Goal: Task Accomplishment & Management: Complete application form

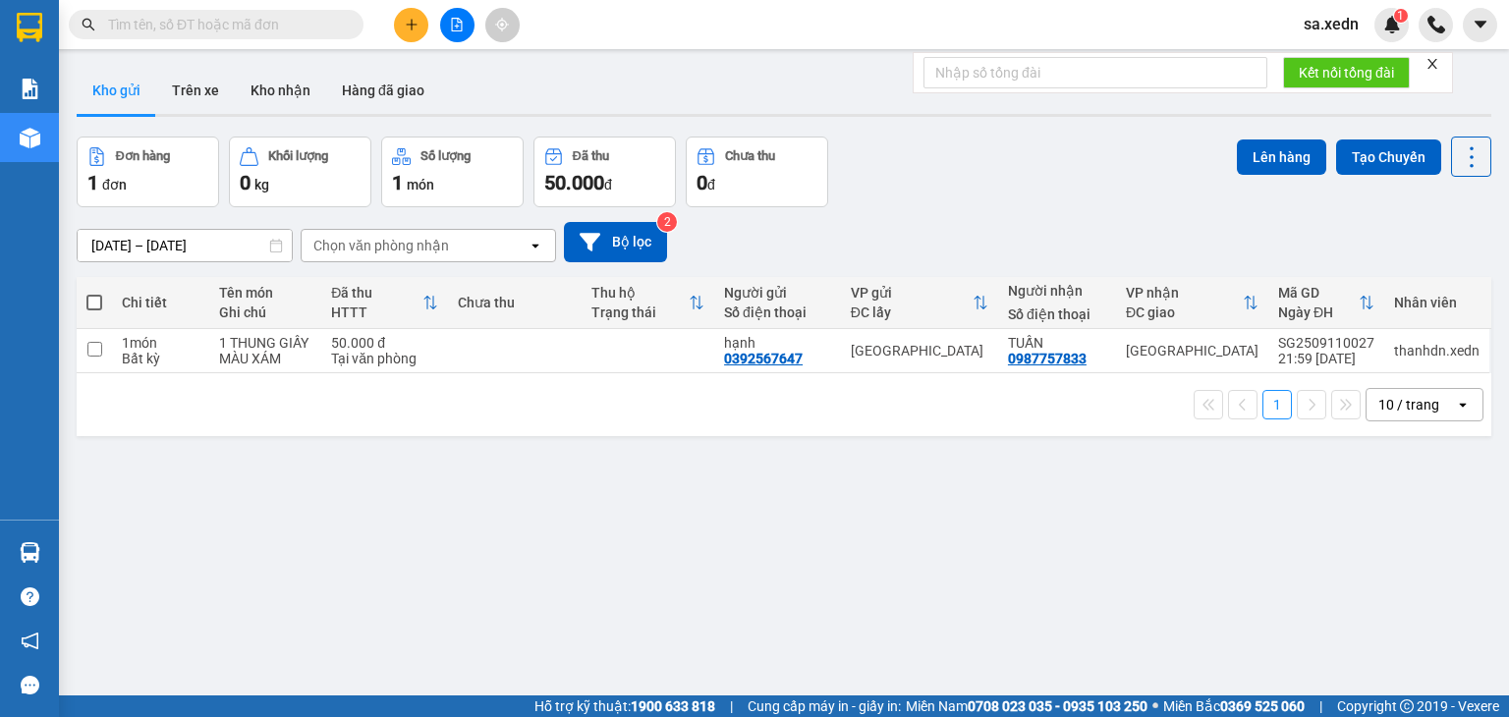
scroll to position [90, 0]
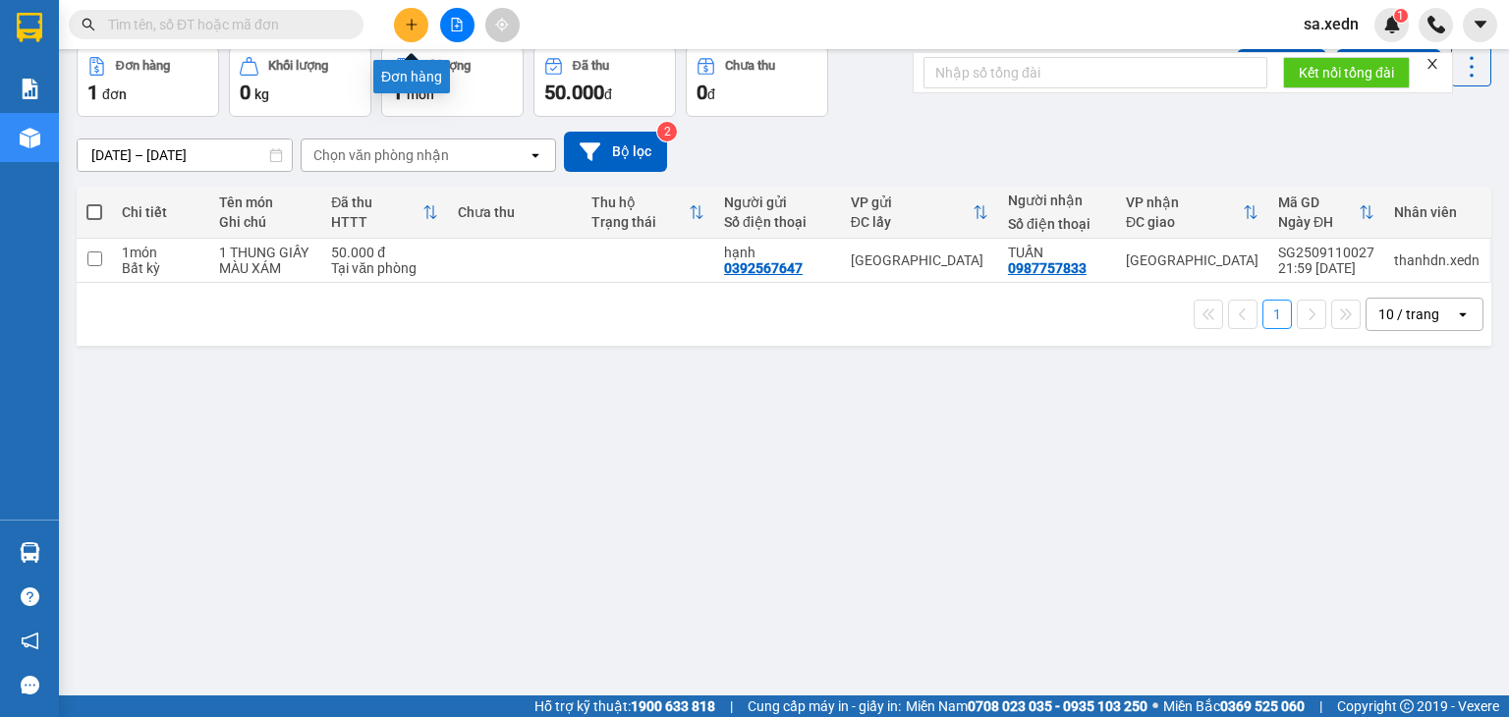
click at [408, 18] on icon "plus" at bounding box center [412, 25] width 14 height 14
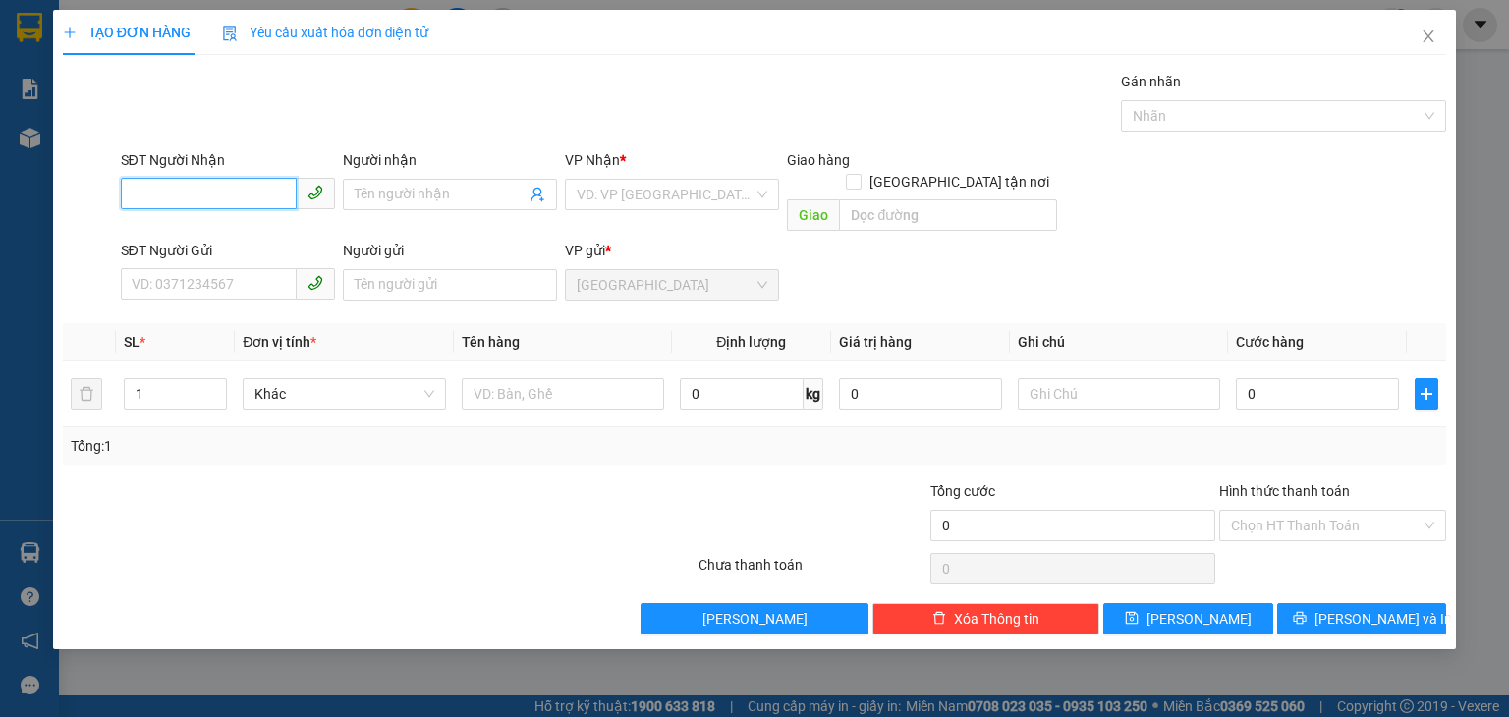
click at [178, 190] on input "SĐT Người Nhận" at bounding box center [209, 193] width 176 height 31
click at [234, 233] on div "0982274303 - NHI" at bounding box center [228, 233] width 191 height 22
type input "0982274303"
type input "NHI"
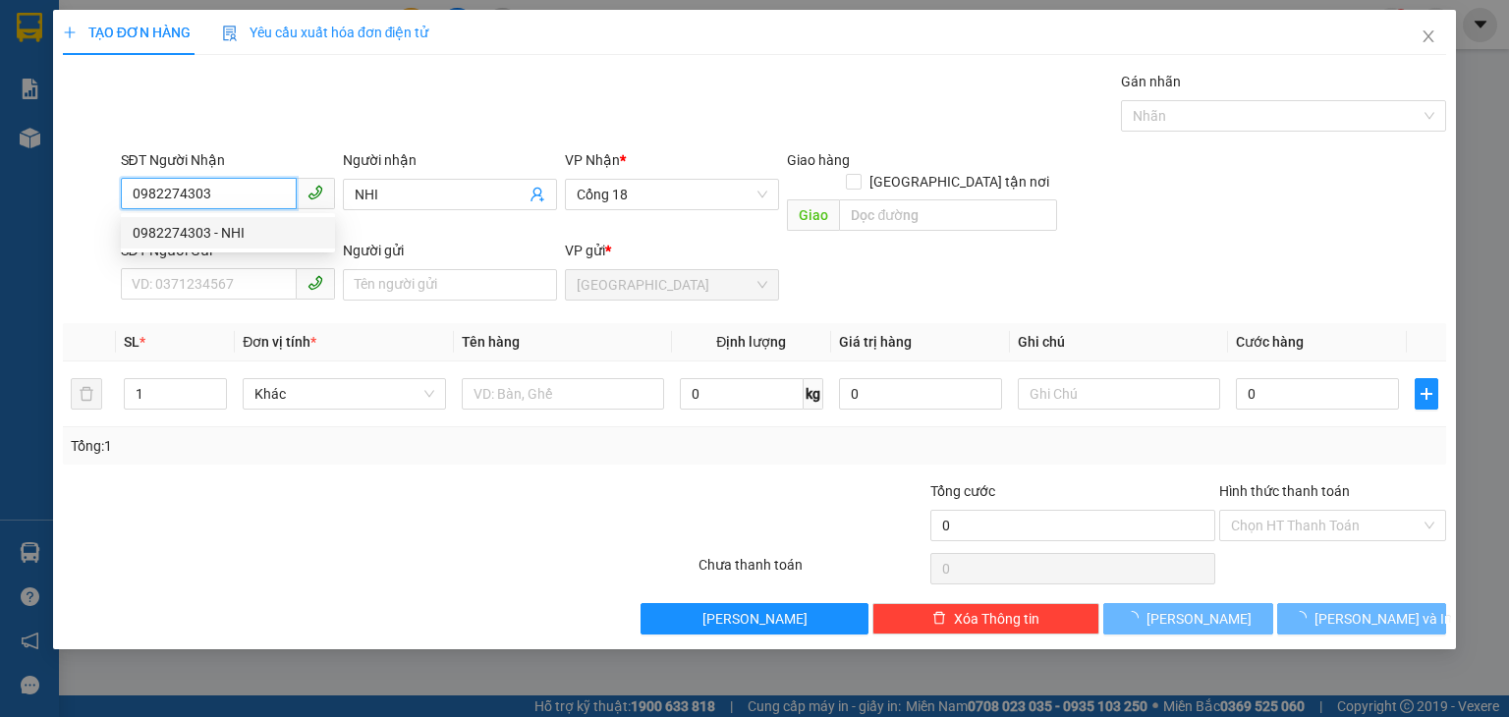
type input "200.000"
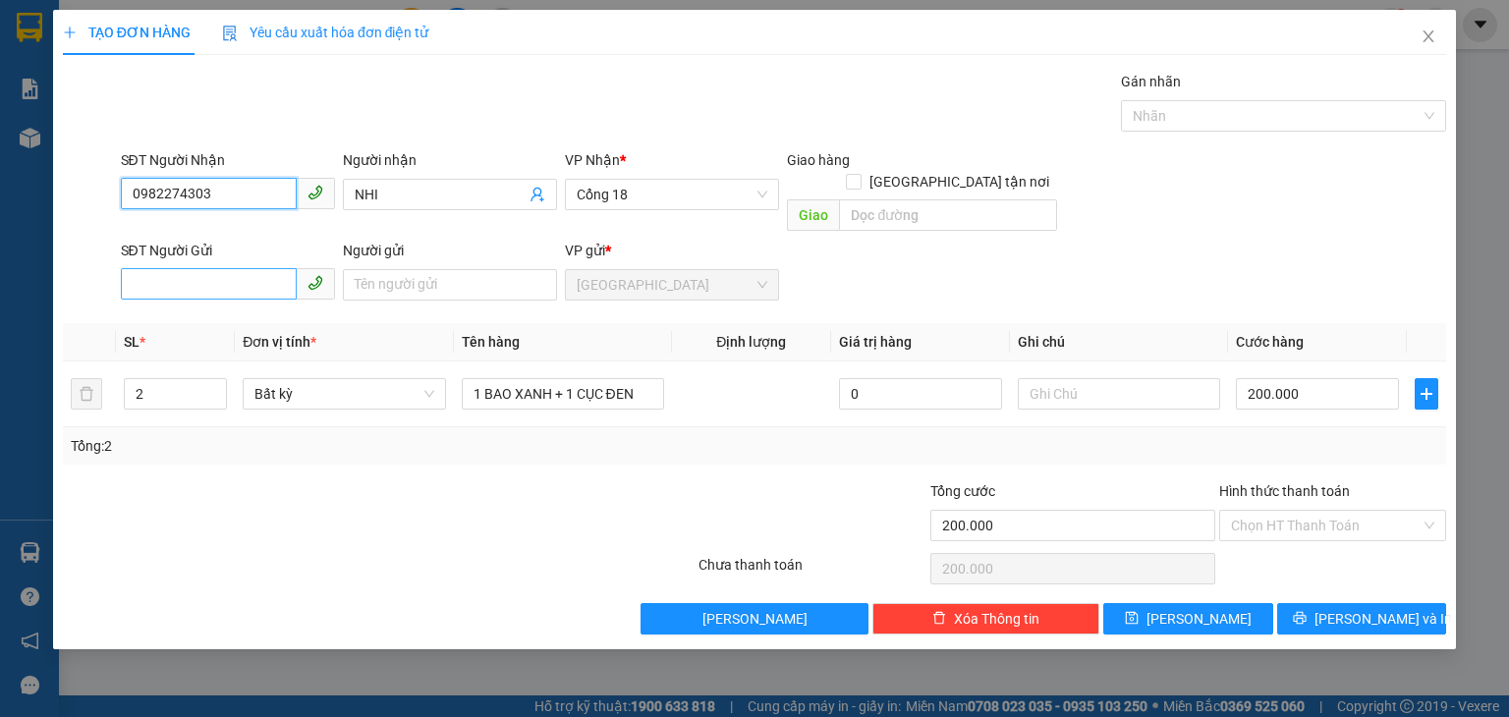
type input "0982274303"
click at [226, 268] on input "SĐT Người Gửi" at bounding box center [209, 283] width 176 height 31
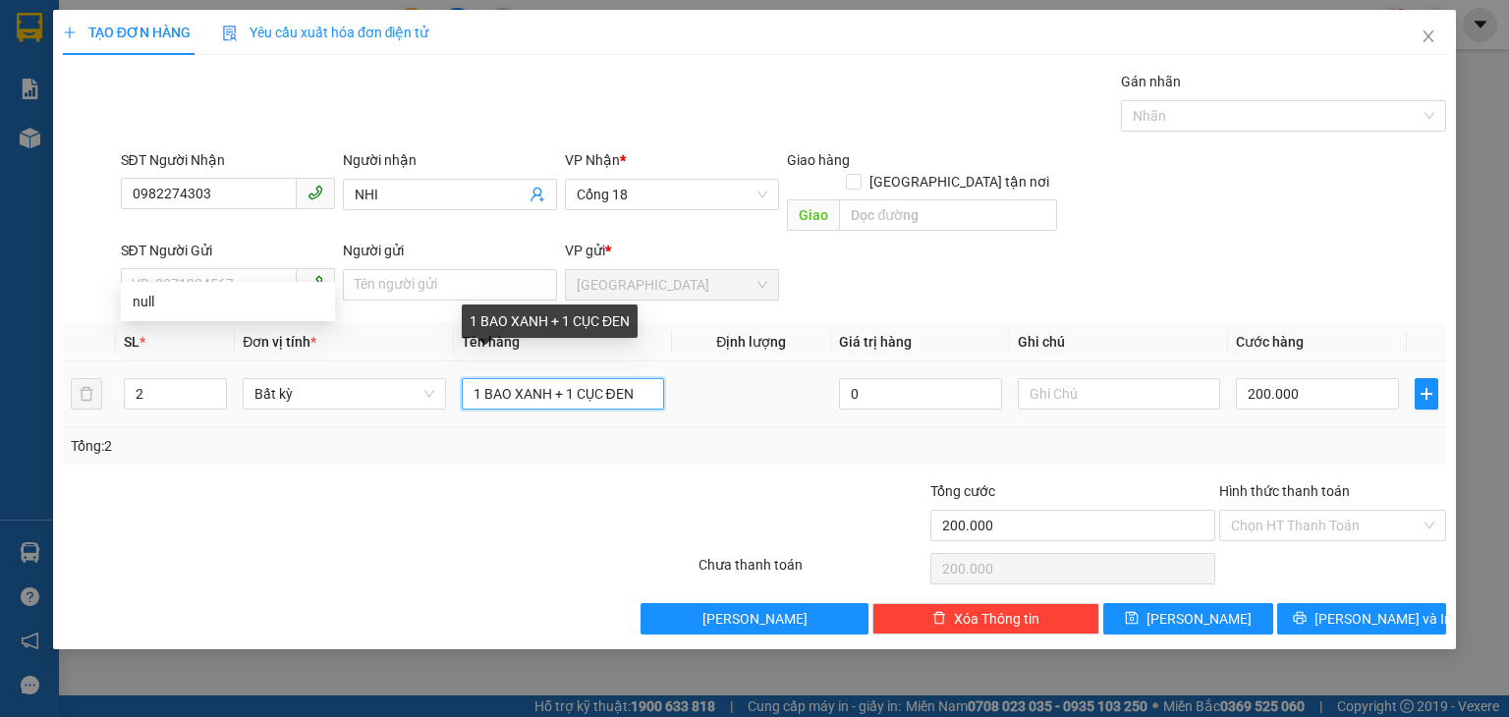
click at [562, 378] on input "1 BAO XANH + 1 CỤC ĐEN" at bounding box center [563, 393] width 202 height 31
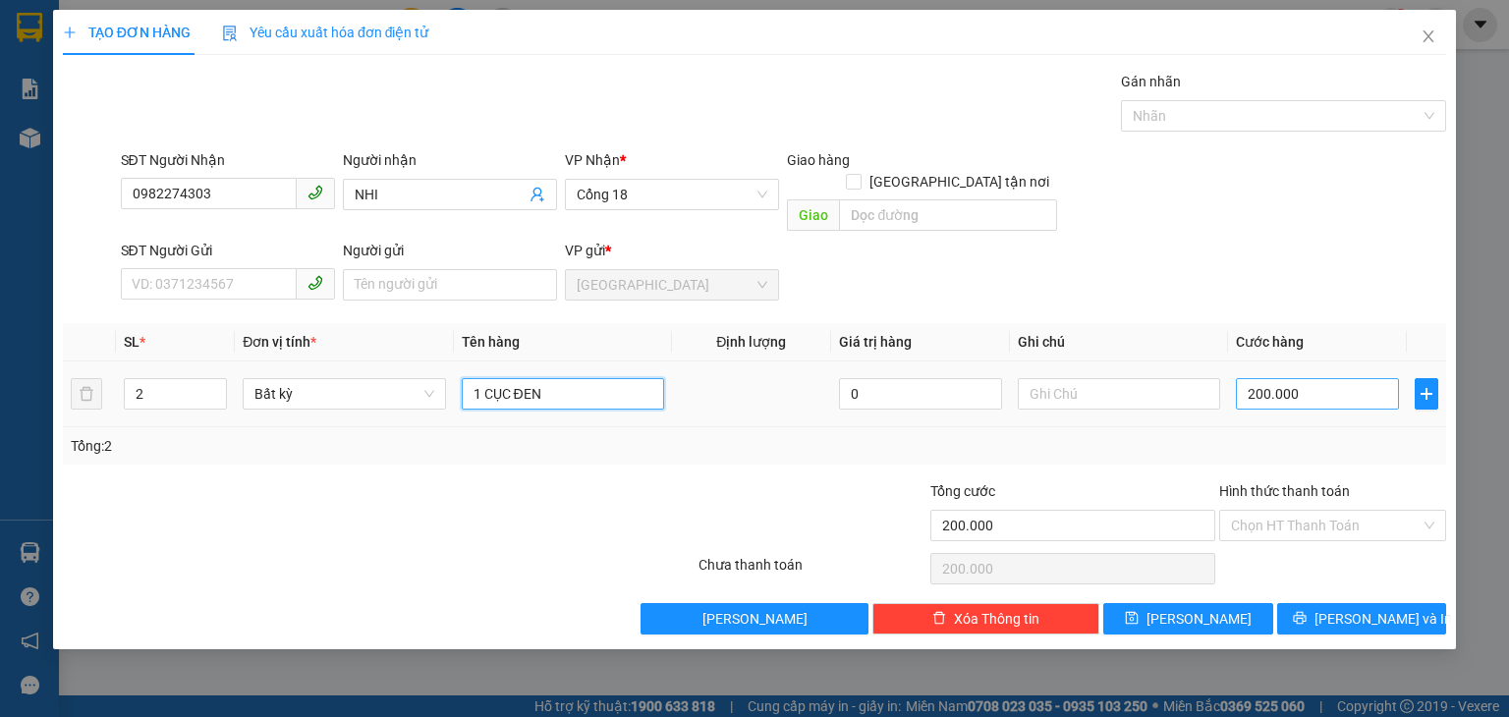
type input "1 CỤC ĐEN"
click at [1302, 378] on input "200.000" at bounding box center [1317, 393] width 163 height 31
type input "0"
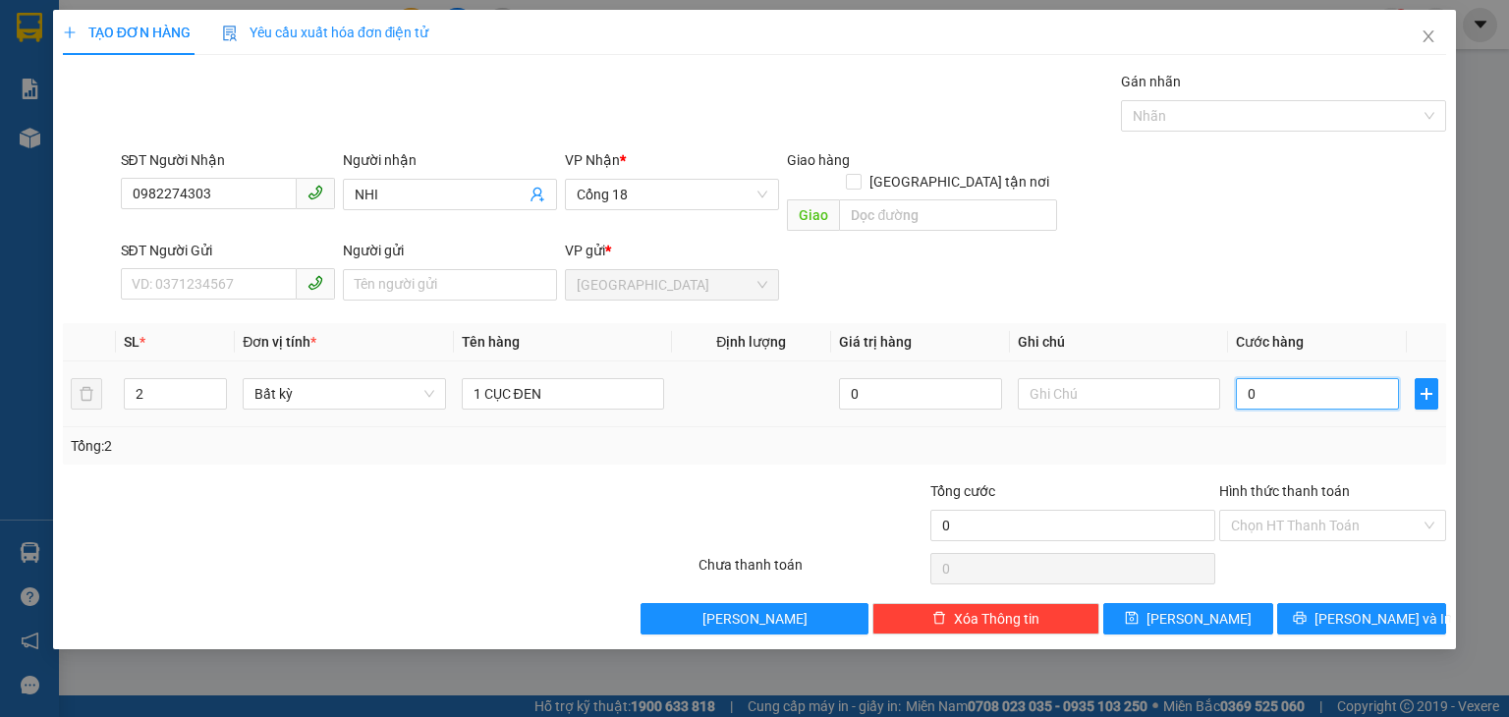
type input "5"
type input "05"
type input "50"
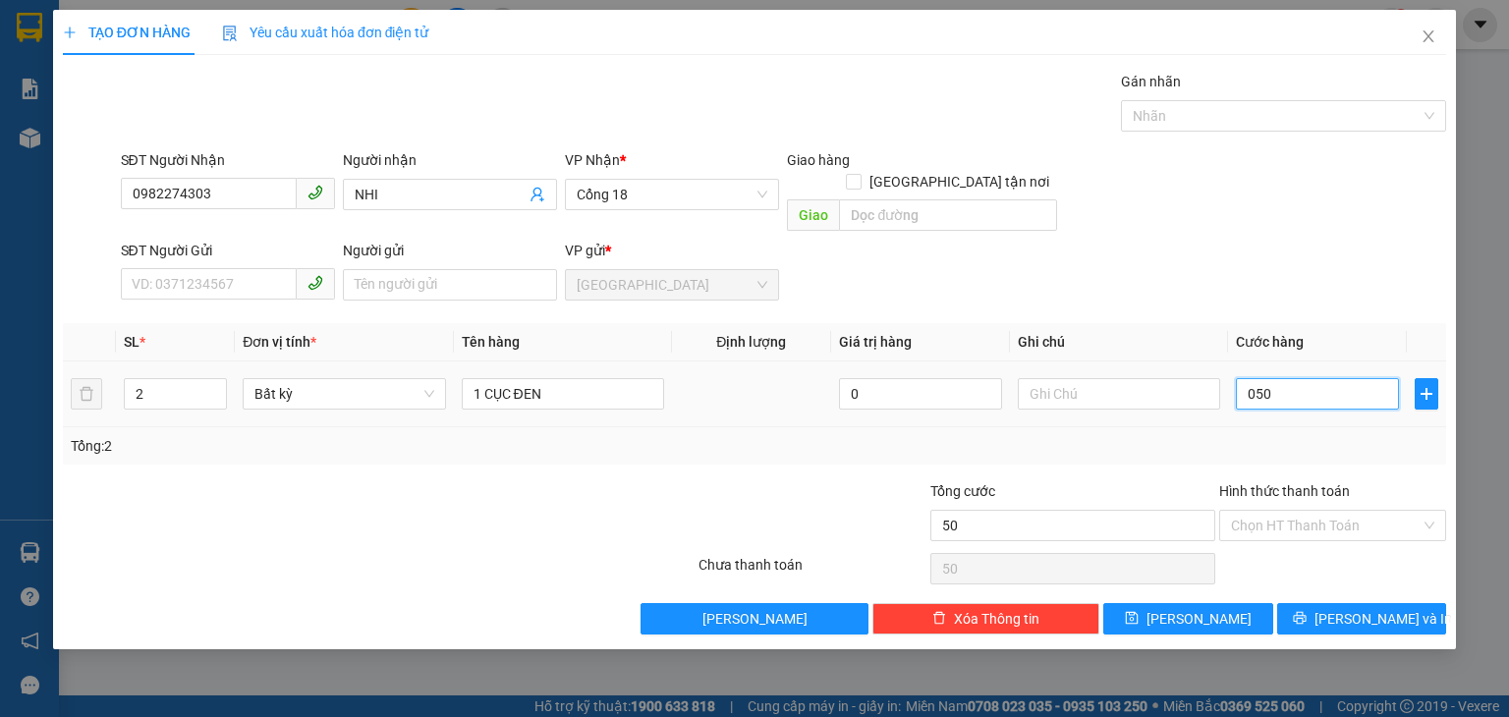
type input "050"
type input "50.000"
click at [1272, 400] on td "50.000" at bounding box center [1317, 395] width 179 height 66
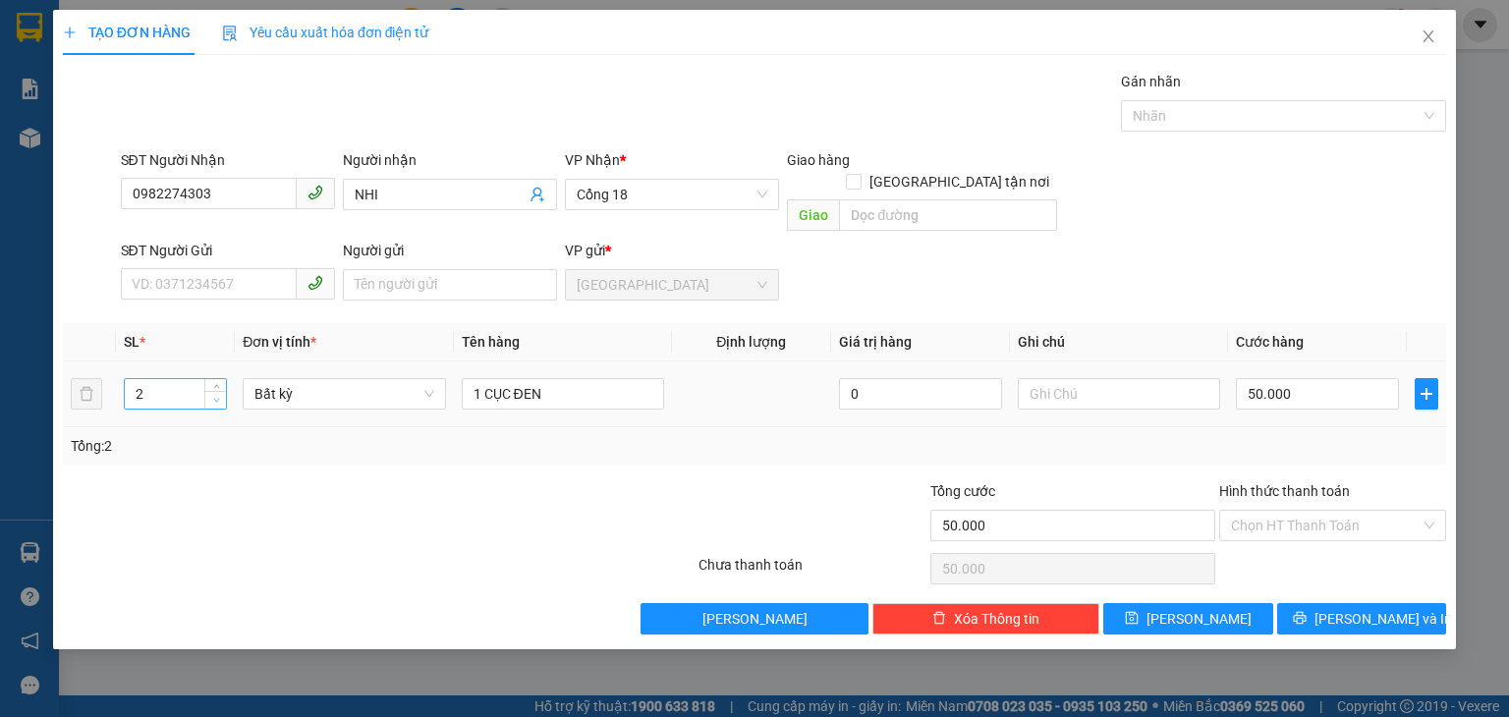
type input "1"
click at [219, 397] on icon "down" at bounding box center [216, 400] width 7 height 7
click at [1192, 608] on span "[PERSON_NAME]" at bounding box center [1199, 619] width 105 height 22
type input "0"
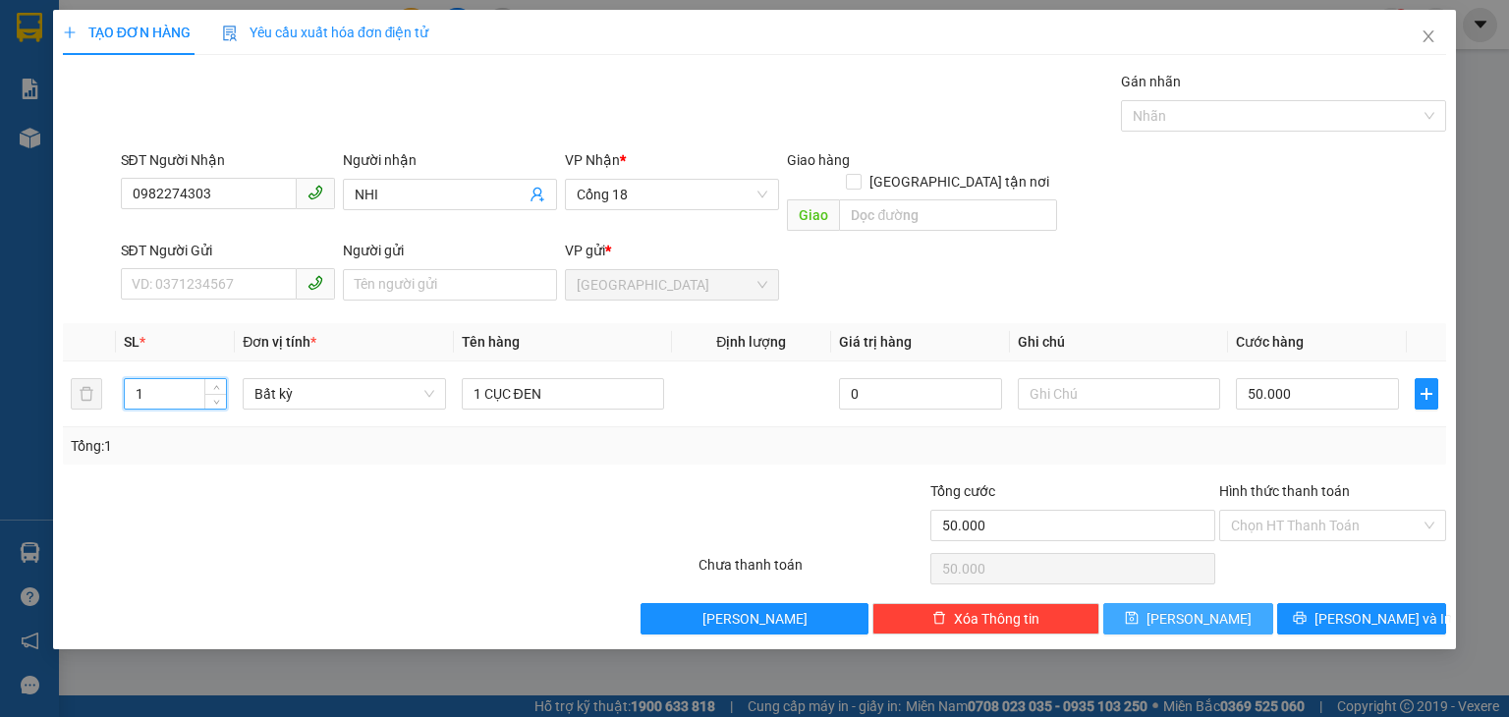
type input "0"
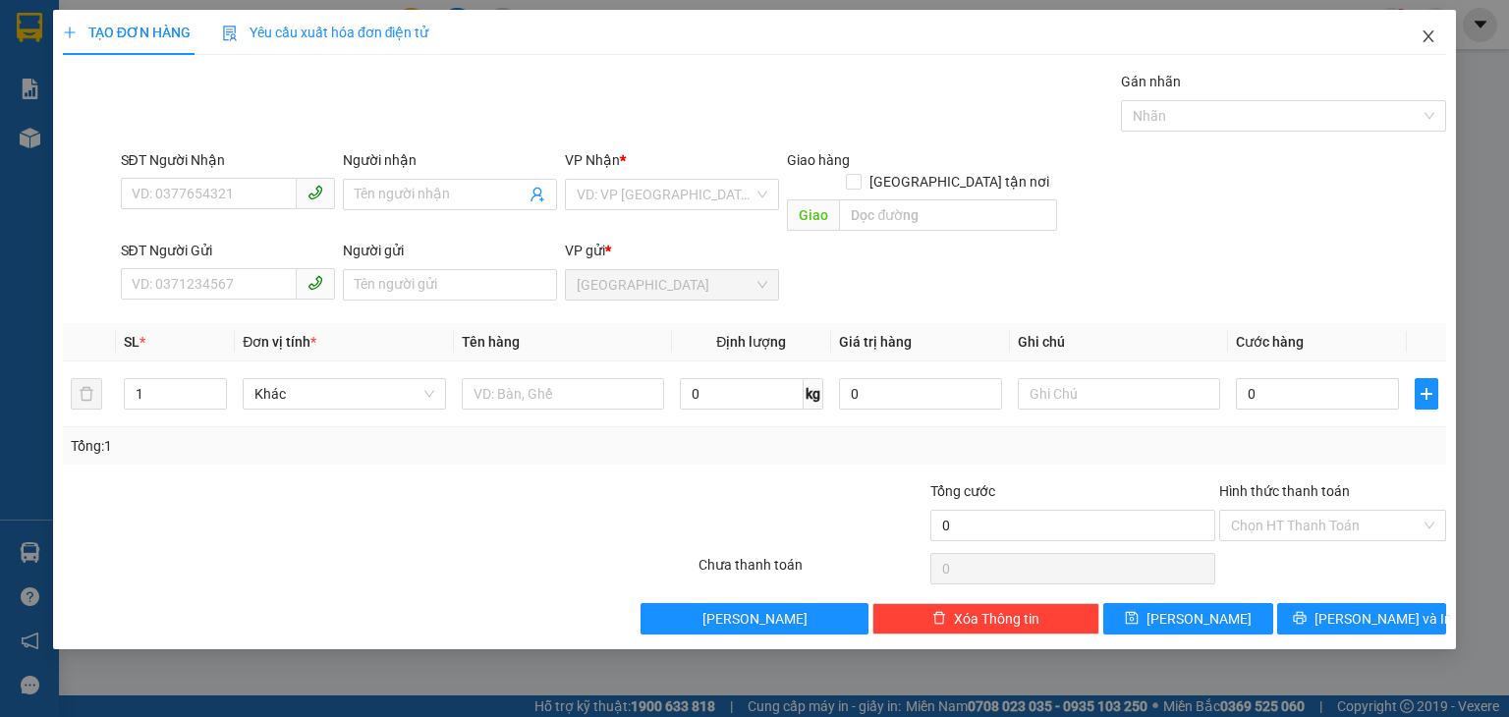
click at [1422, 24] on span "Close" at bounding box center [1428, 37] width 55 height 55
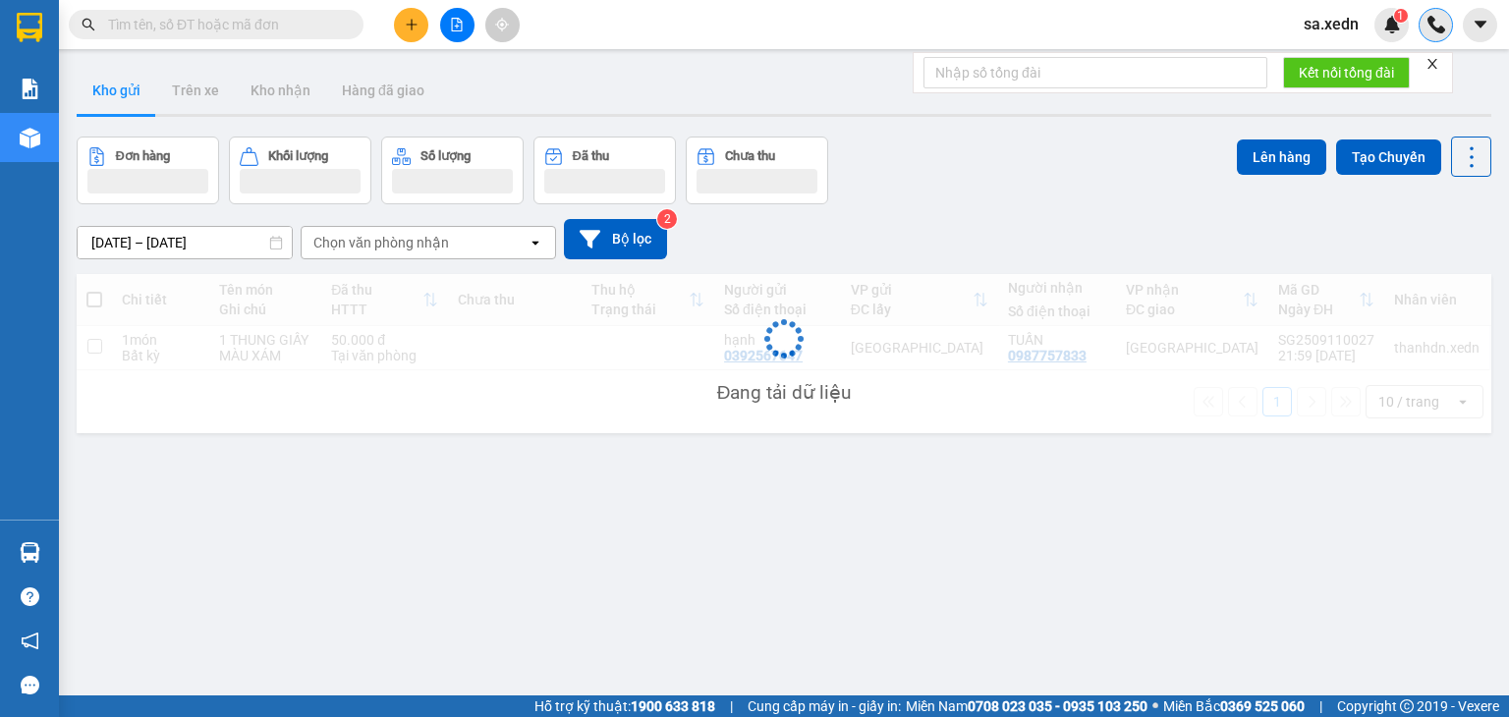
click at [1428, 36] on div at bounding box center [1436, 25] width 34 height 34
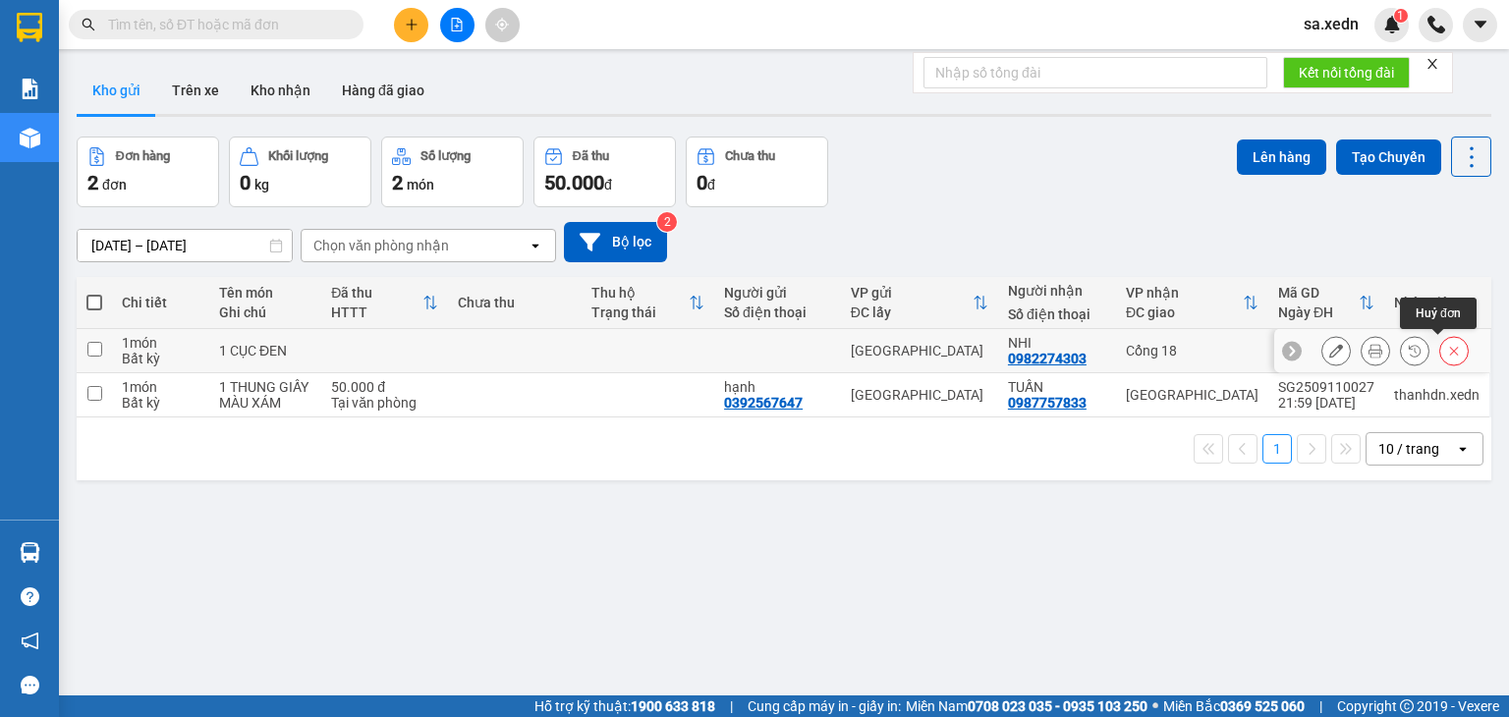
click at [1447, 351] on icon at bounding box center [1454, 351] width 14 height 14
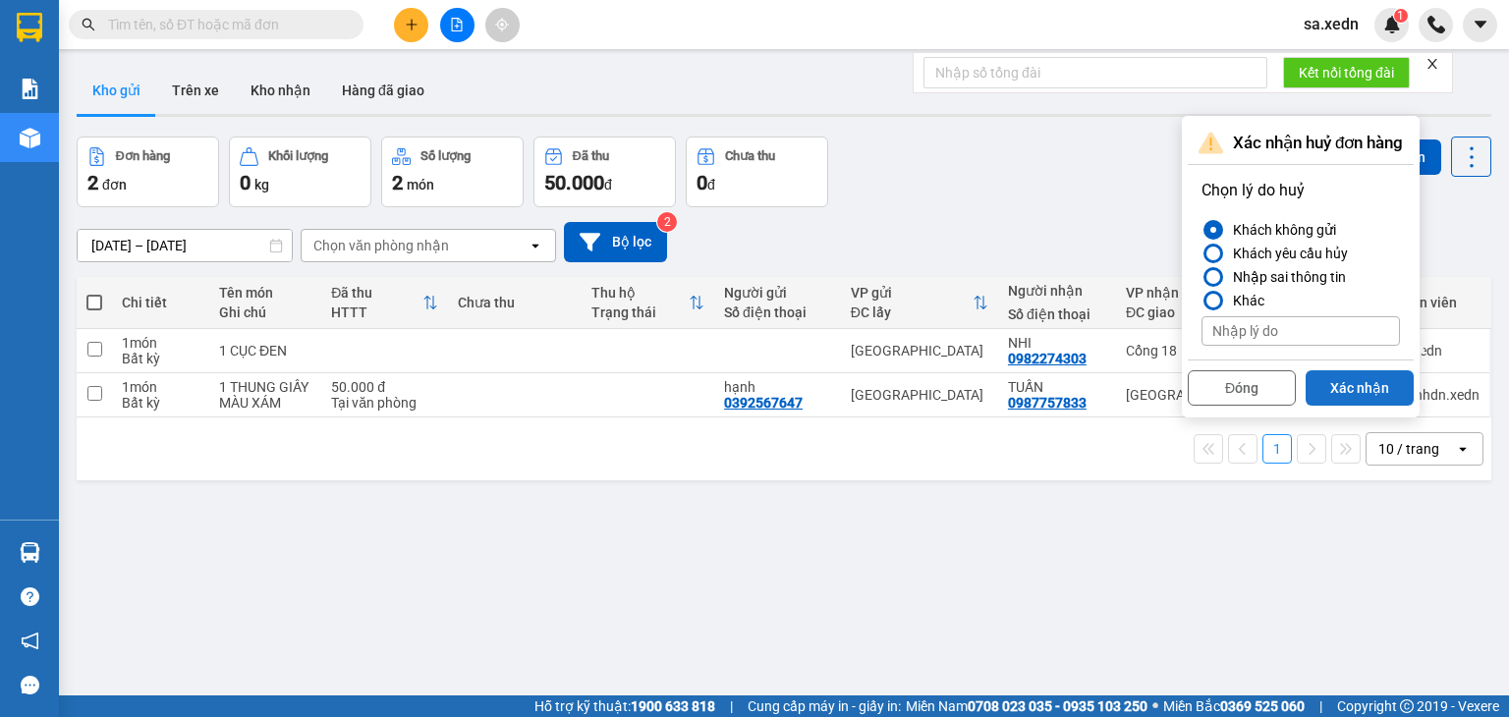
click at [1344, 374] on button "Xác nhận" at bounding box center [1360, 387] width 108 height 35
